Goal: Task Accomplishment & Management: Manage account settings

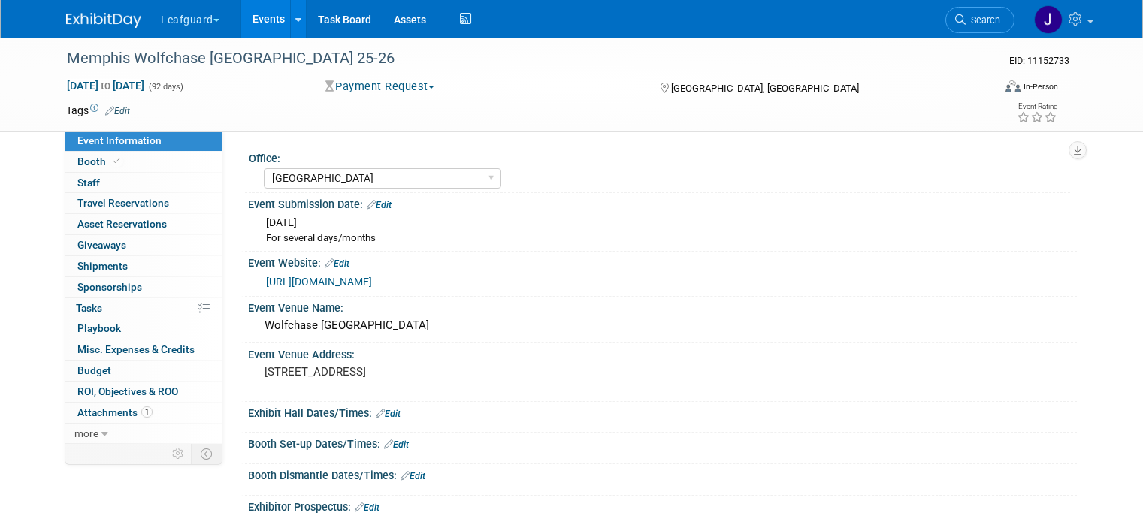
select select "[GEOGRAPHIC_DATA]"
select select "Yes"
select select "Check"
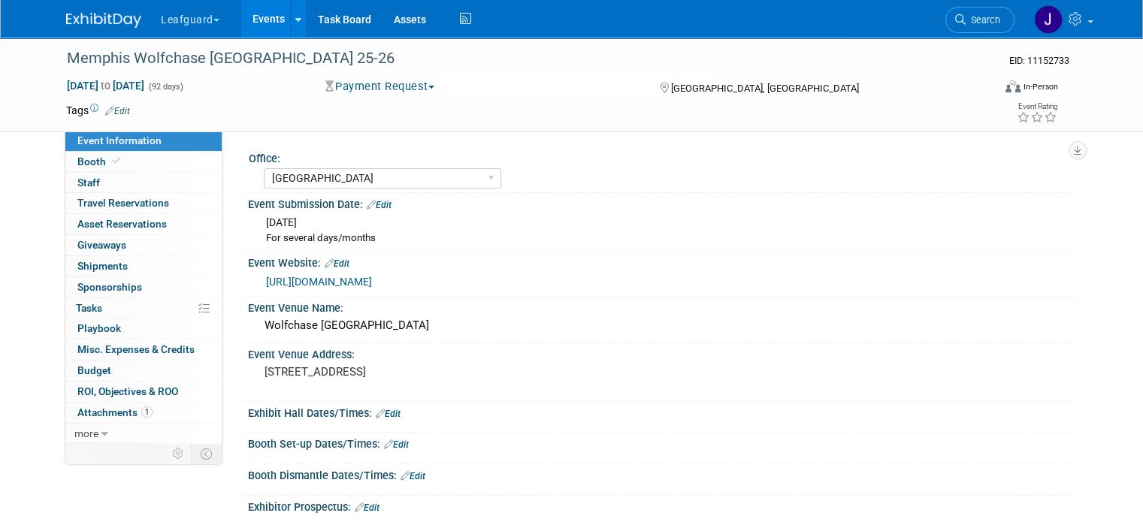
click at [89, 20] on img at bounding box center [103, 20] width 75 height 15
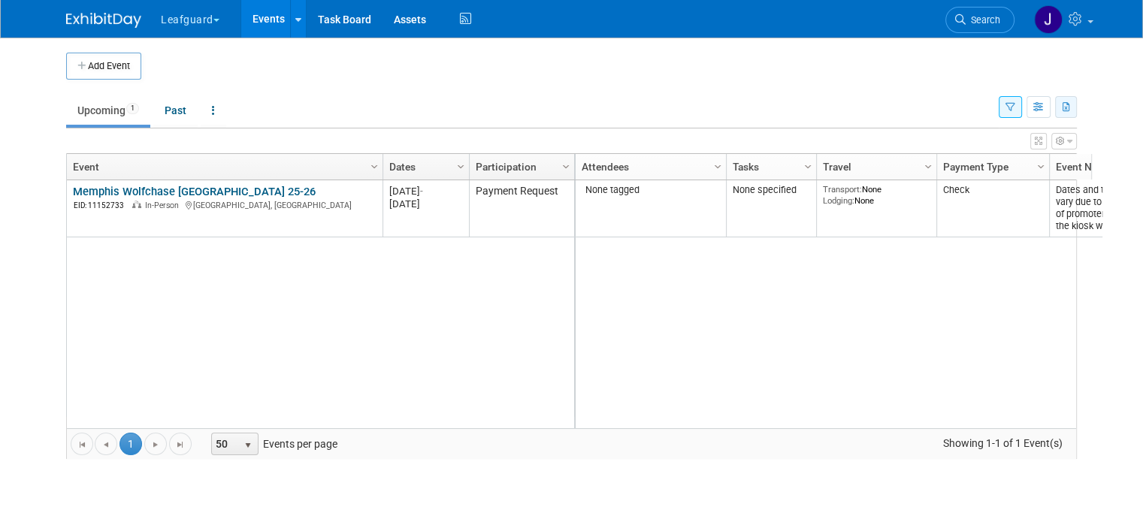
click at [1071, 110] on icon "button" at bounding box center [1066, 108] width 8 height 10
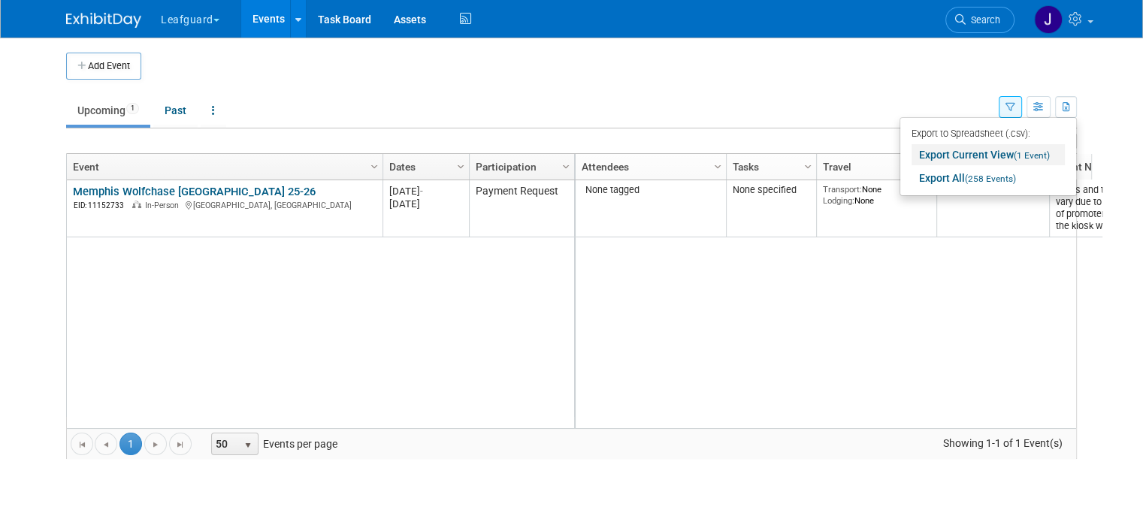
click at [1032, 152] on span "(1 Event)" at bounding box center [1031, 155] width 36 height 11
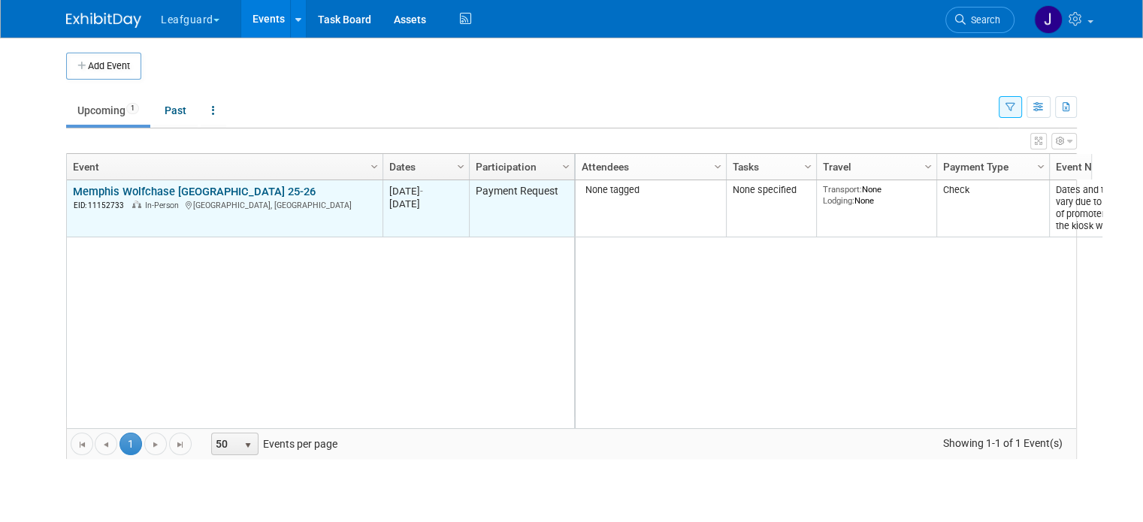
click at [183, 185] on link "Memphis Wolfchase [GEOGRAPHIC_DATA] 25-26" at bounding box center [194, 192] width 243 height 14
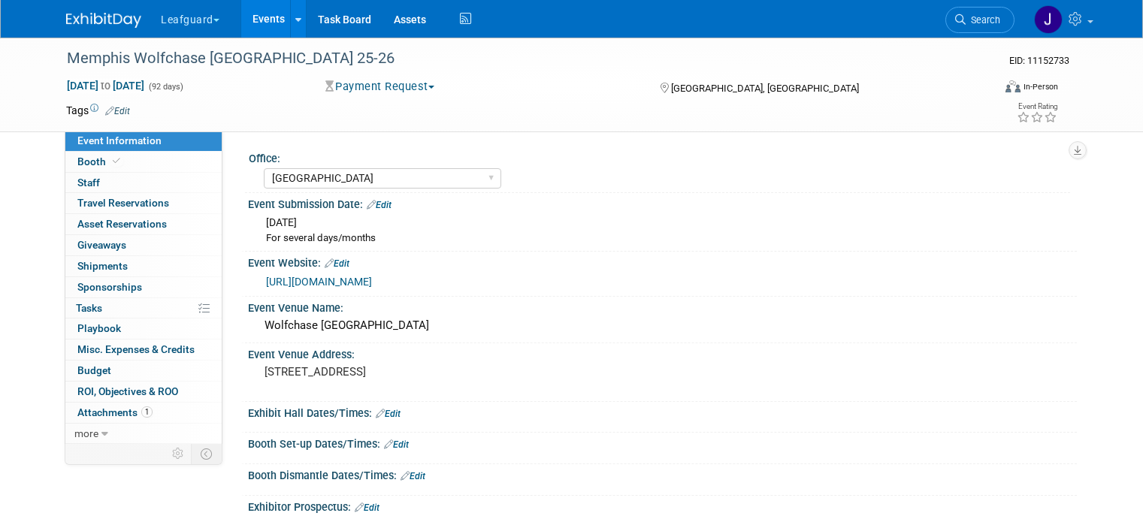
select select "[GEOGRAPHIC_DATA]"
select select "Yes"
select select "Check"
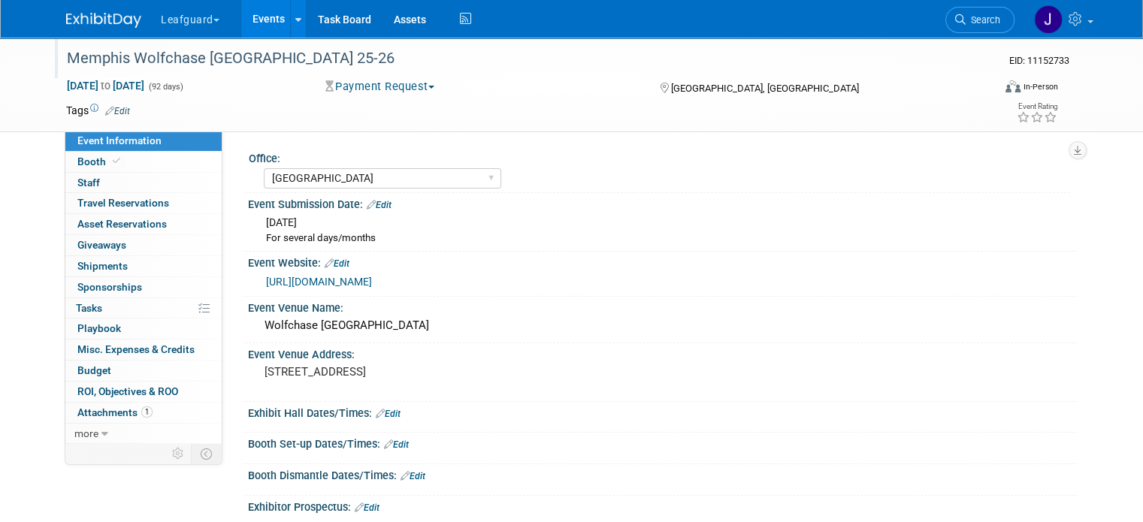
click at [405, 74] on div "Memphis Wolfchase [GEOGRAPHIC_DATA] 25-26" at bounding box center [520, 58] width 930 height 41
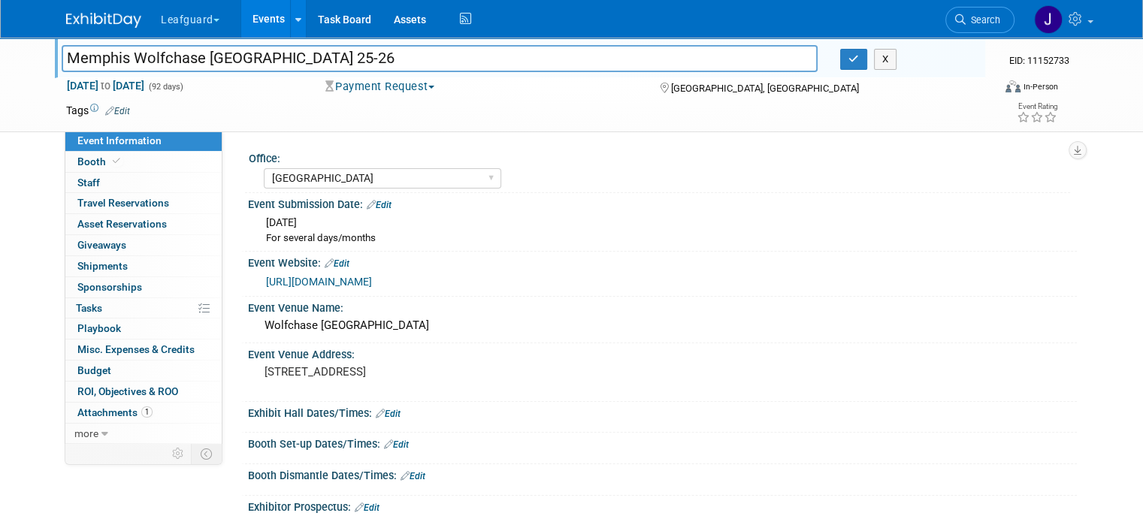
click at [405, 80] on button "Payment Request" at bounding box center [380, 87] width 120 height 16
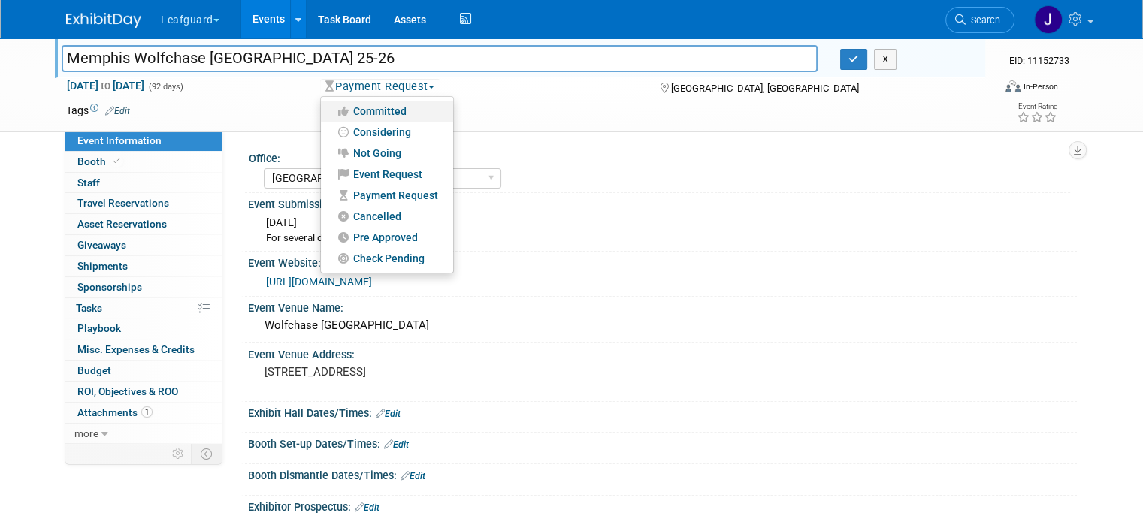
click at [390, 108] on link "Committed" at bounding box center [387, 111] width 132 height 21
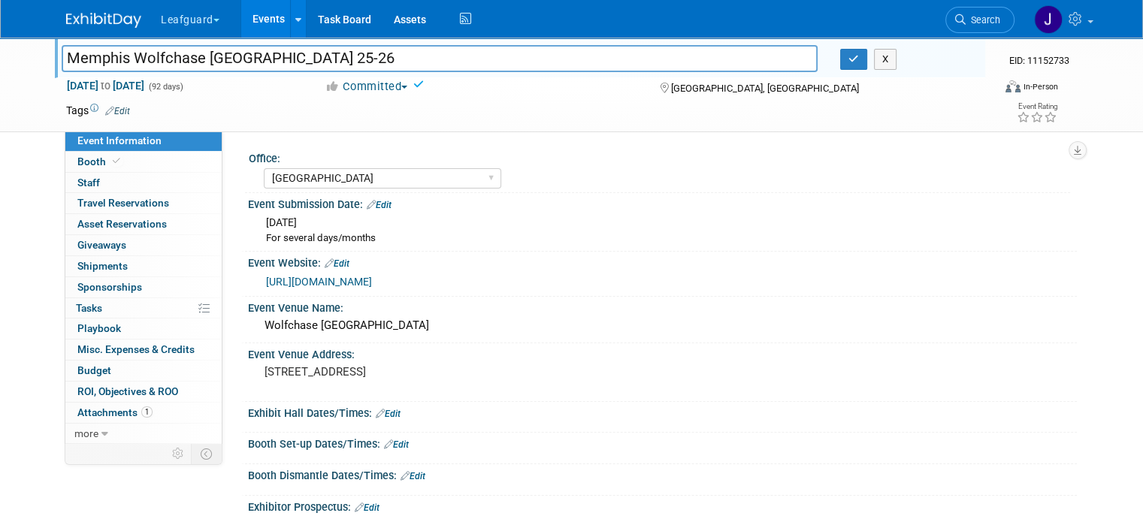
click at [385, 89] on button "Committed" at bounding box center [367, 87] width 94 height 16
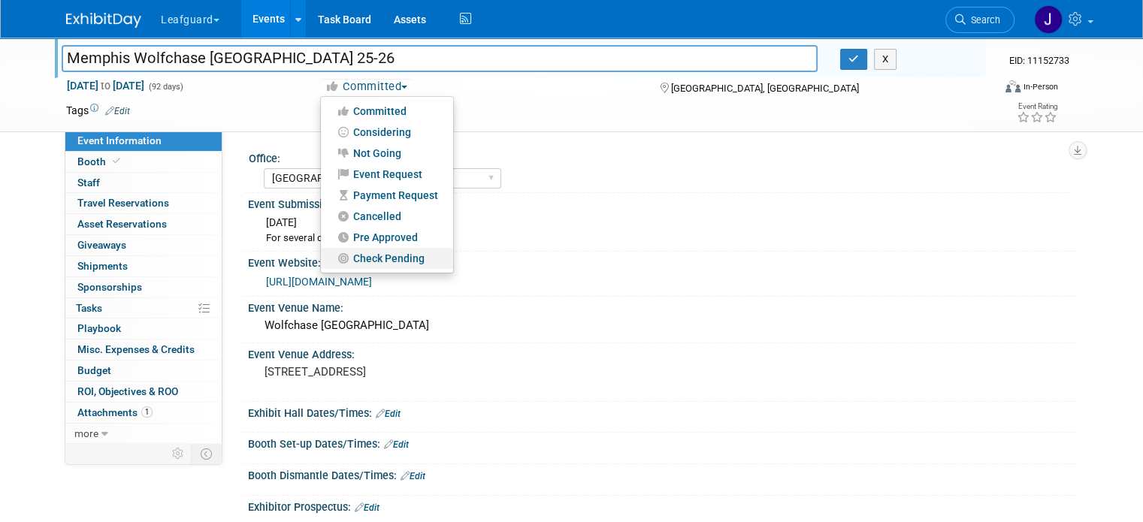
click at [388, 255] on link "Check Pending" at bounding box center [387, 258] width 132 height 21
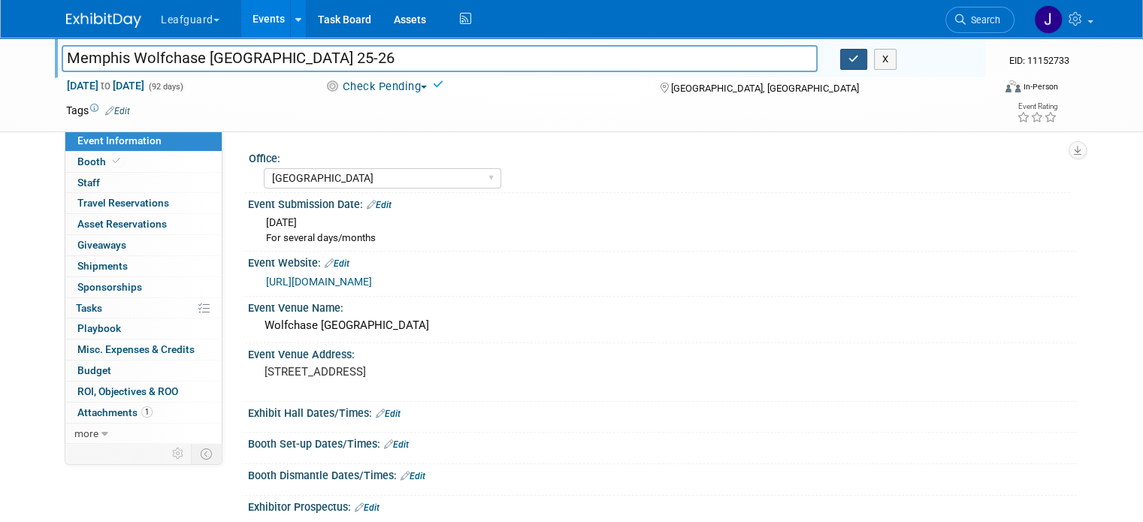
click at [859, 58] on icon "button" at bounding box center [853, 59] width 11 height 10
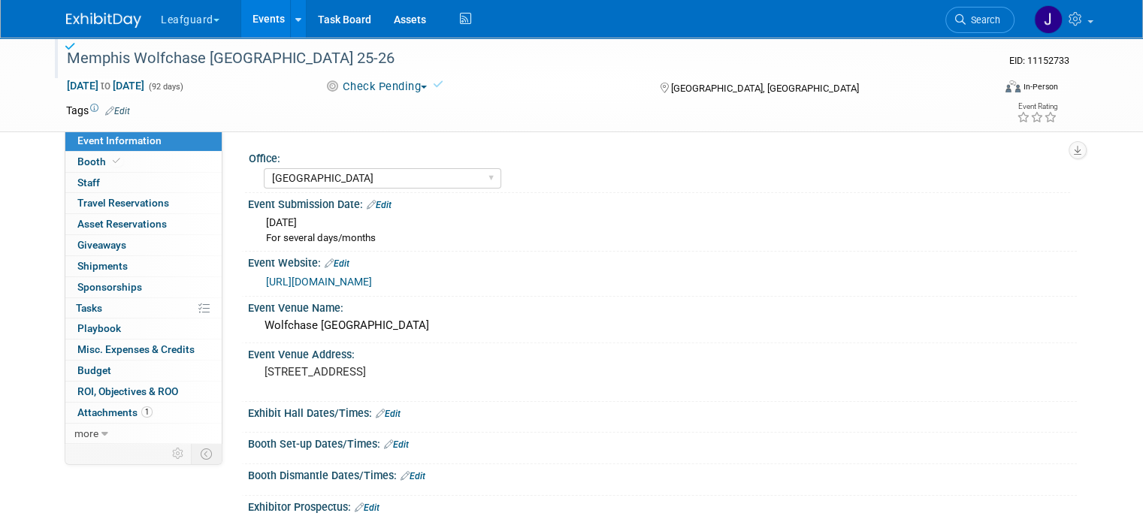
click at [96, 11] on link at bounding box center [112, 13] width 93 height 12
